Goal: Task Accomplishment & Management: Manage account settings

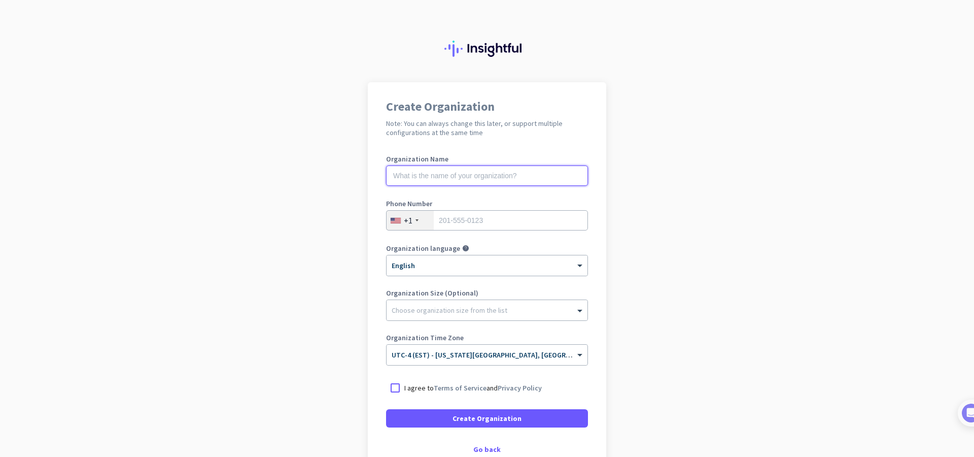
click at [468, 183] on input "text" at bounding box center [487, 175] width 202 height 20
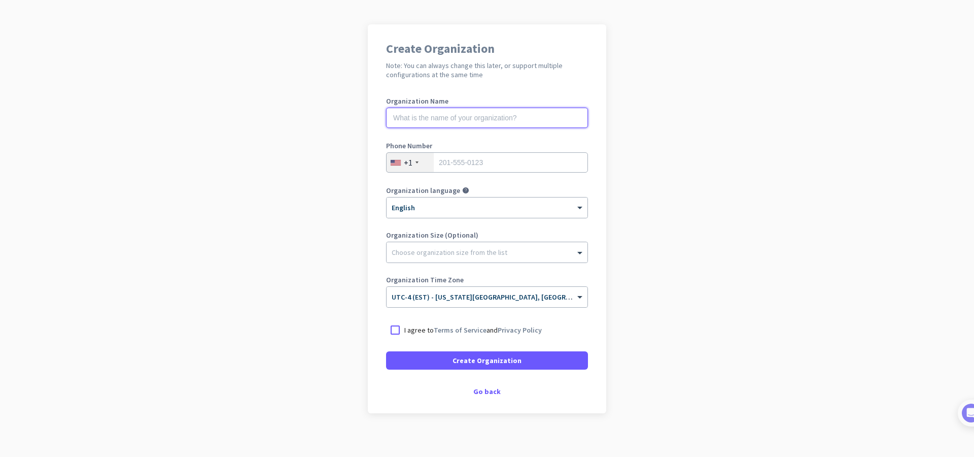
scroll to position [65, 0]
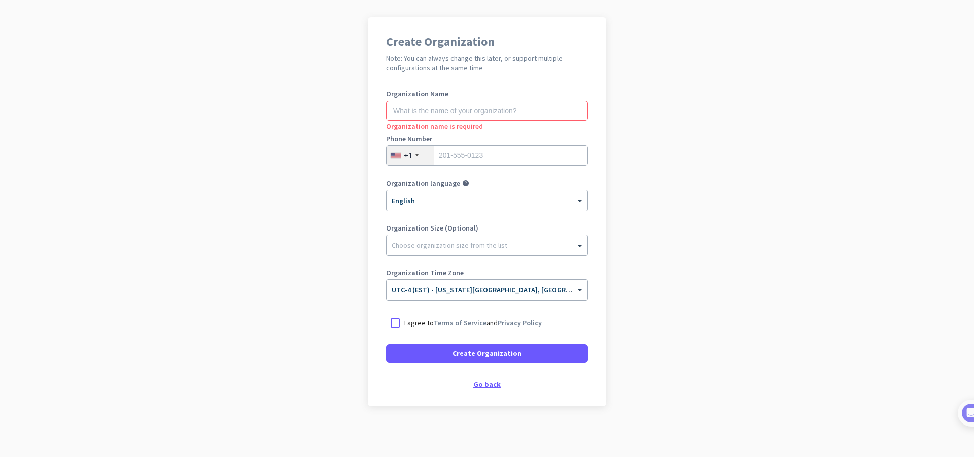
click at [488, 386] on div "Go back" at bounding box center [487, 384] width 202 height 7
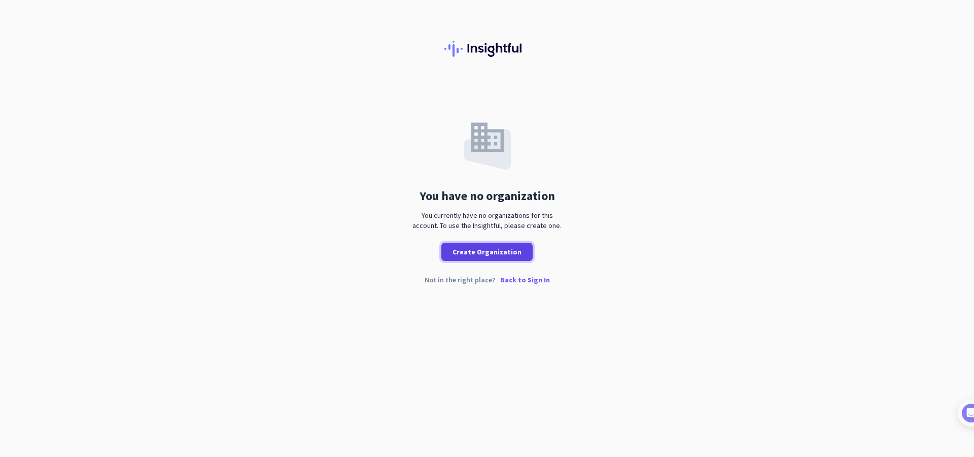
click at [497, 253] on span "Create Organization" at bounding box center [487, 252] width 69 height 10
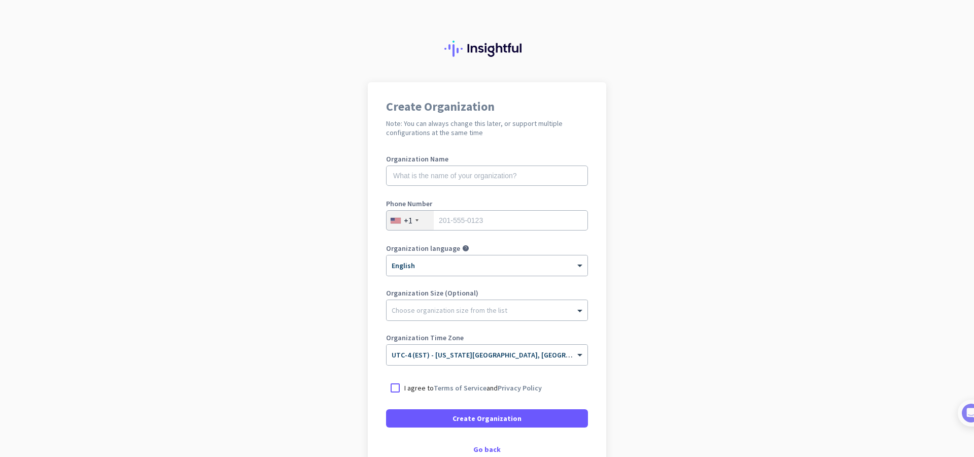
scroll to position [65, 0]
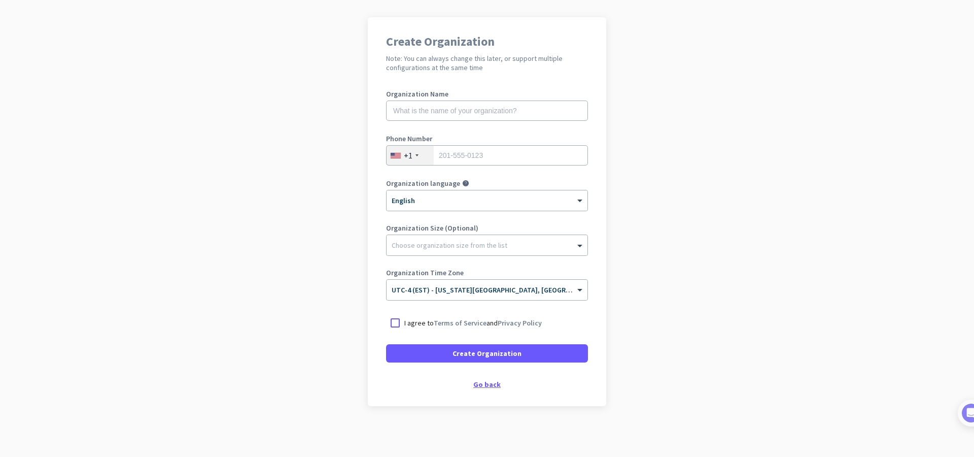
click at [493, 380] on div "Create Organization Note: You can always change this later, or support multiple…" at bounding box center [487, 211] width 239 height 389
click at [488, 384] on div "Go back" at bounding box center [487, 384] width 202 height 7
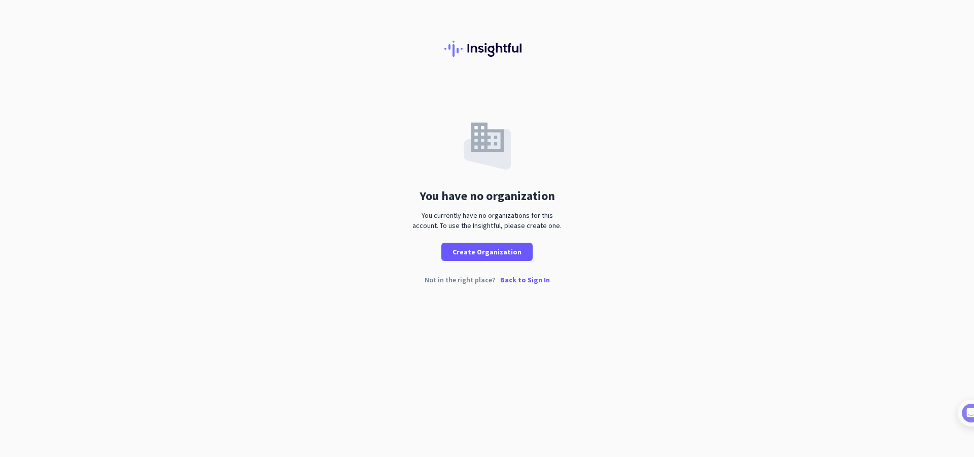
click at [520, 281] on p "Back to Sign In" at bounding box center [525, 279] width 50 height 7
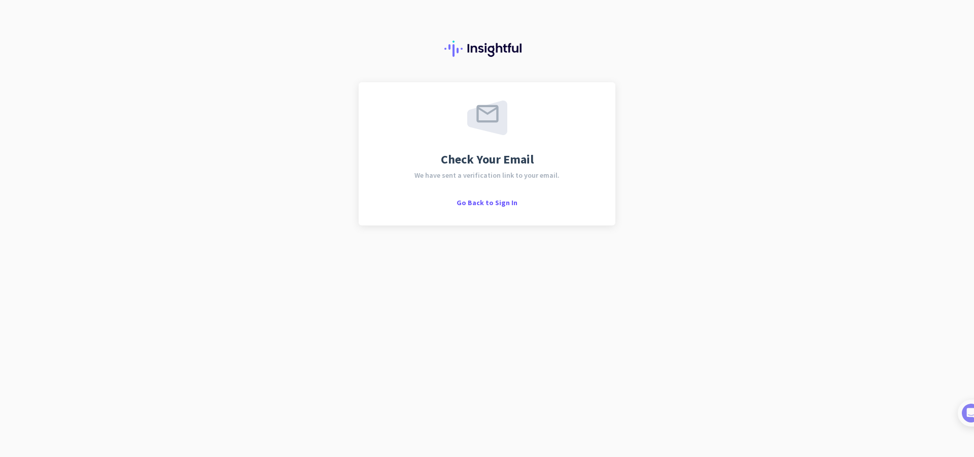
click at [488, 194] on div "Check Your Email We have sent a verification link to your email. Go Back to Sig…" at bounding box center [487, 153] width 220 height 107
click at [488, 201] on span "Go Back to Sign In" at bounding box center [487, 202] width 61 height 9
click at [486, 198] on span "Go Back to Sign In" at bounding box center [487, 202] width 61 height 9
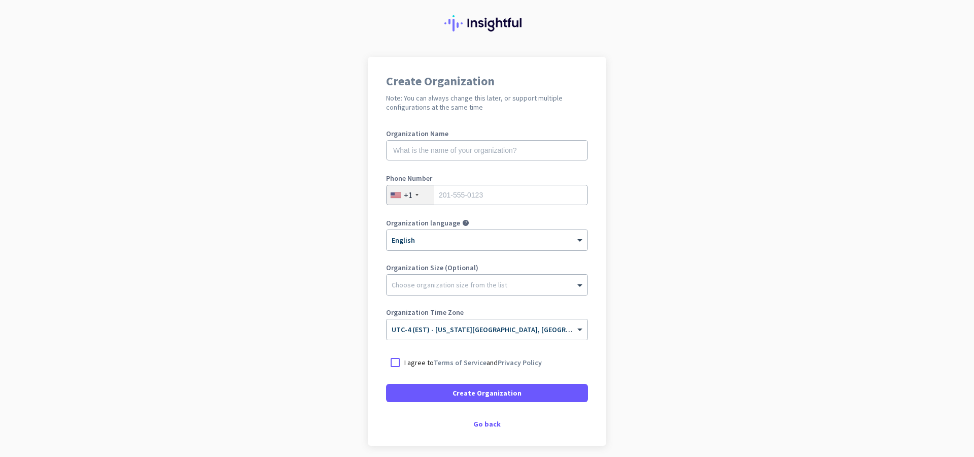
scroll to position [65, 0]
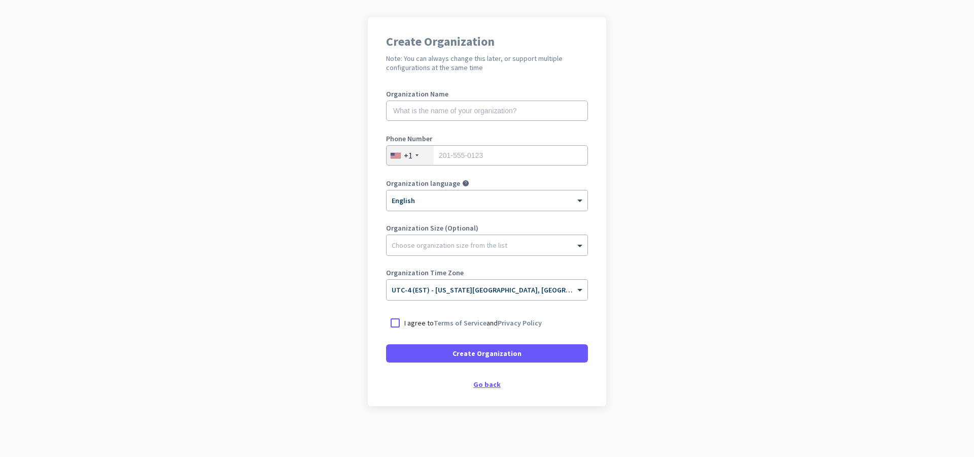
click at [487, 386] on div "Go back" at bounding box center [487, 384] width 202 height 7
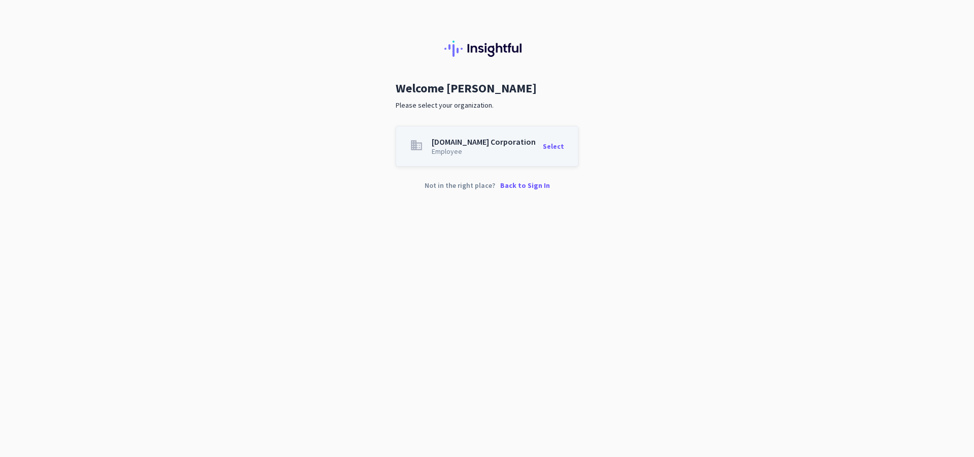
click at [552, 148] on div "Select" at bounding box center [553, 146] width 21 height 17
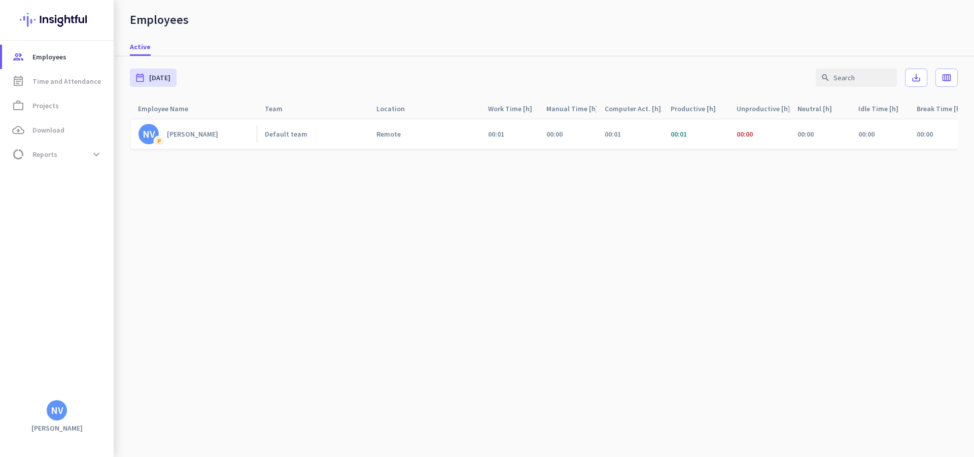
click at [59, 408] on div "NV" at bounding box center [57, 410] width 13 height 10
click at [113, 329] on span "Personal Settings" at bounding box center [111, 336] width 78 height 18
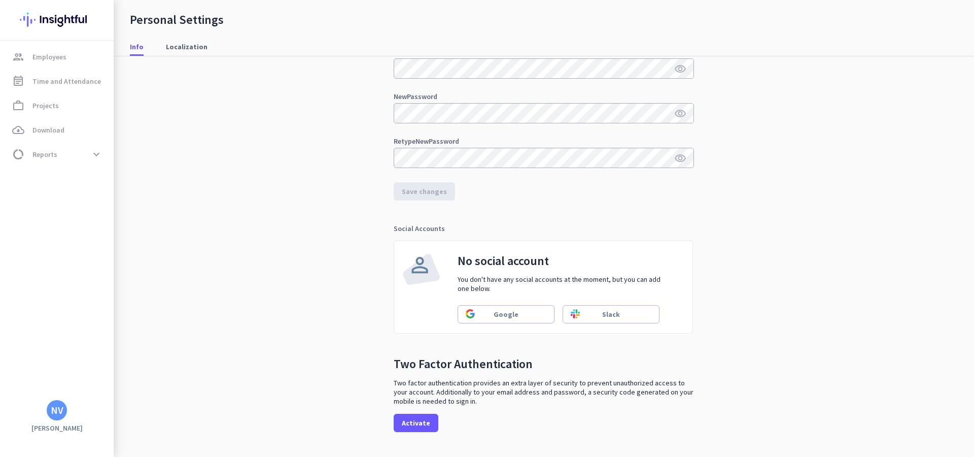
scroll to position [170, 0]
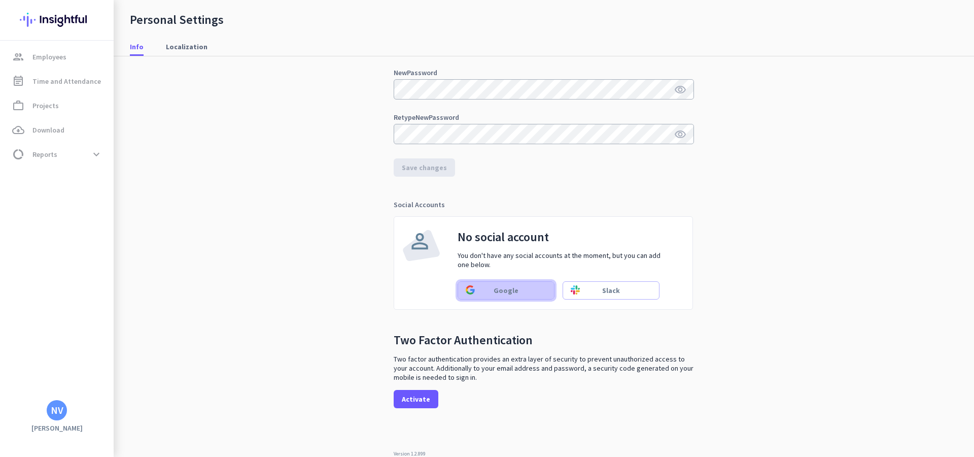
click at [526, 293] on span "Google" at bounding box center [506, 290] width 81 height 10
